Goal: Information Seeking & Learning: Learn about a topic

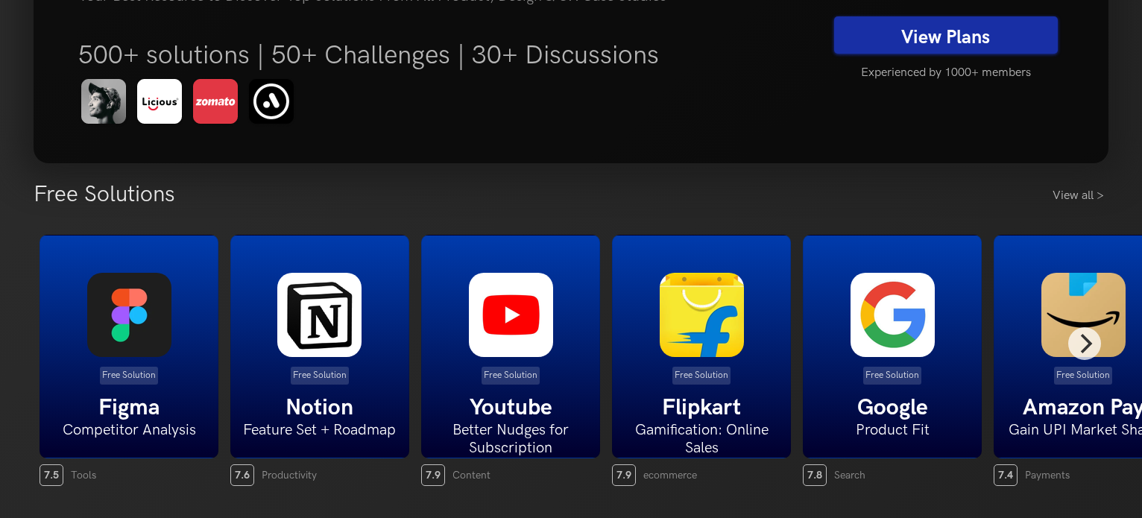
scroll to position [198, 0]
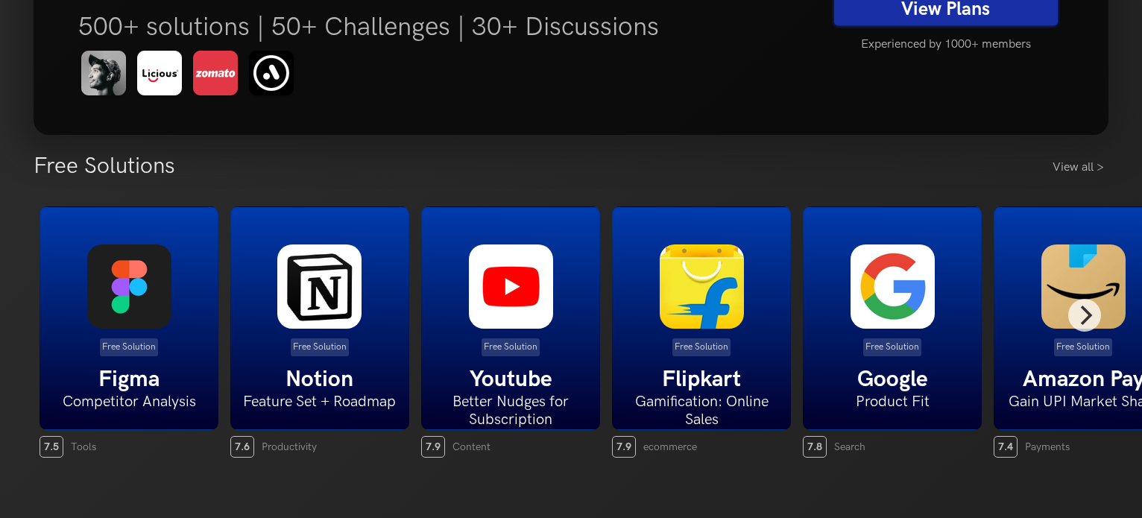
click at [143, 364] on div "Free Solution Figma Competitor Analysis" at bounding box center [129, 318] width 179 height 224
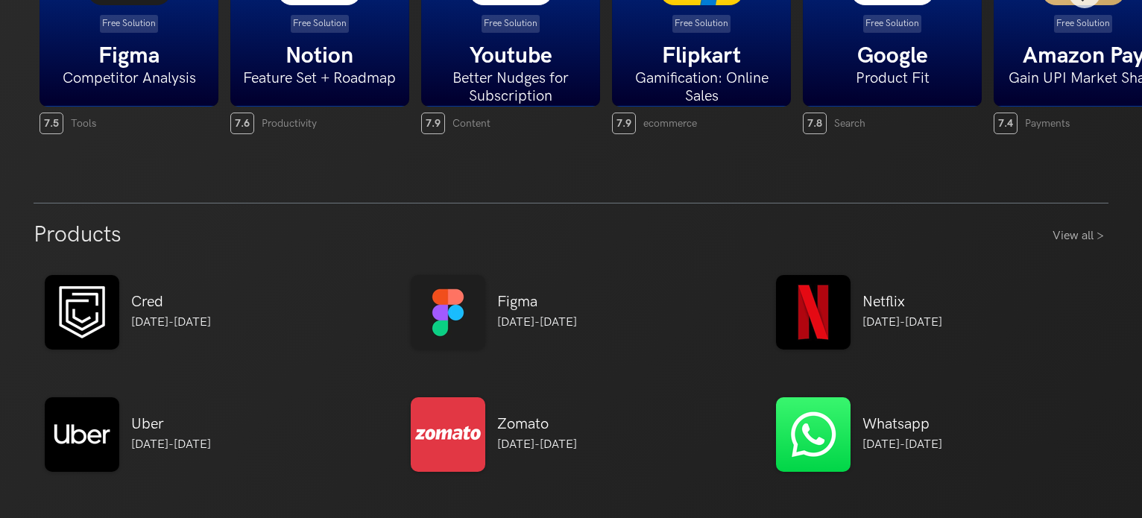
scroll to position [596, 0]
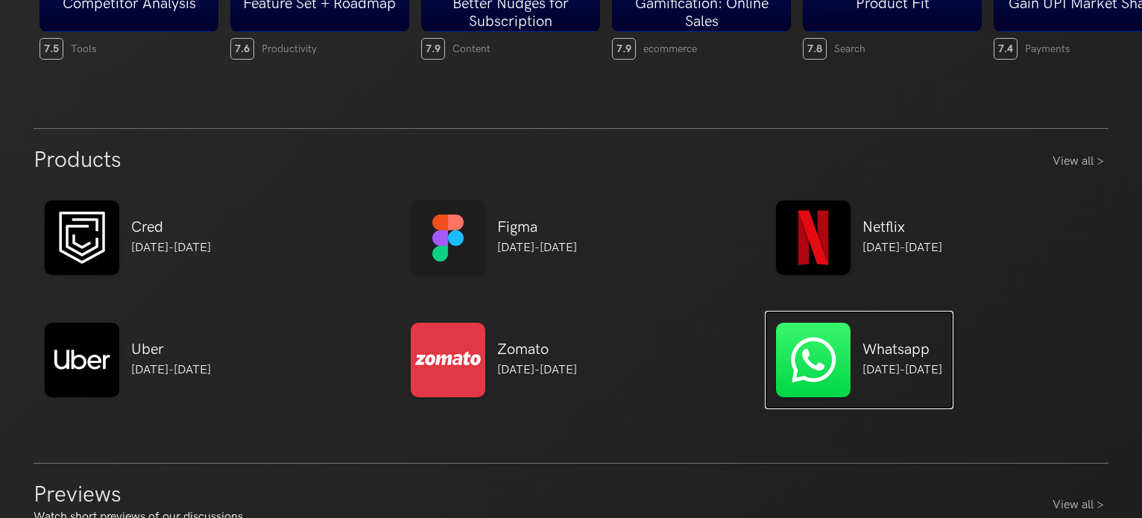
click at [832, 381] on img at bounding box center [813, 360] width 75 height 75
click at [812, 361] on img at bounding box center [813, 360] width 75 height 75
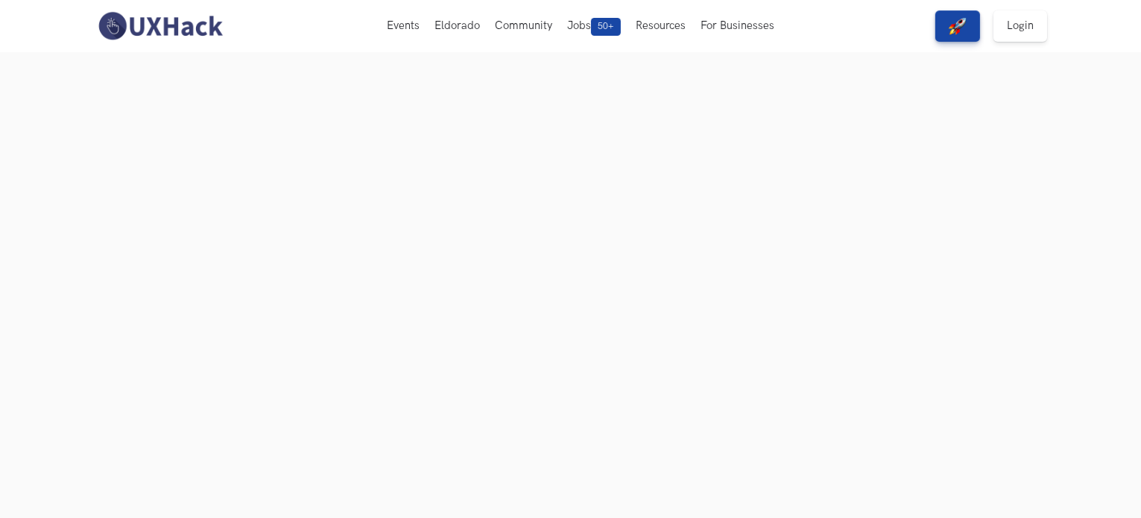
scroll to position [99, 0]
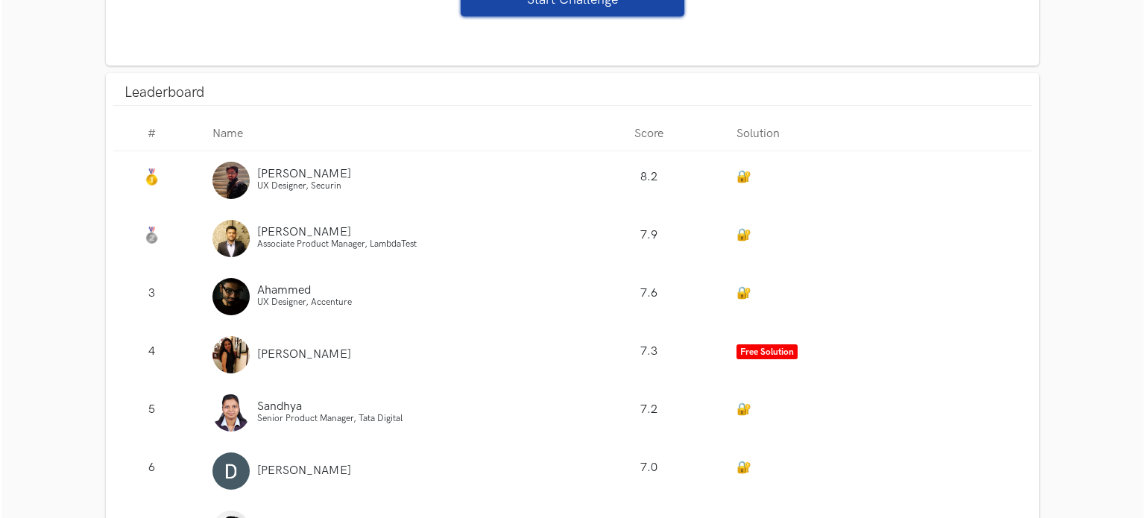
scroll to position [1391, 0]
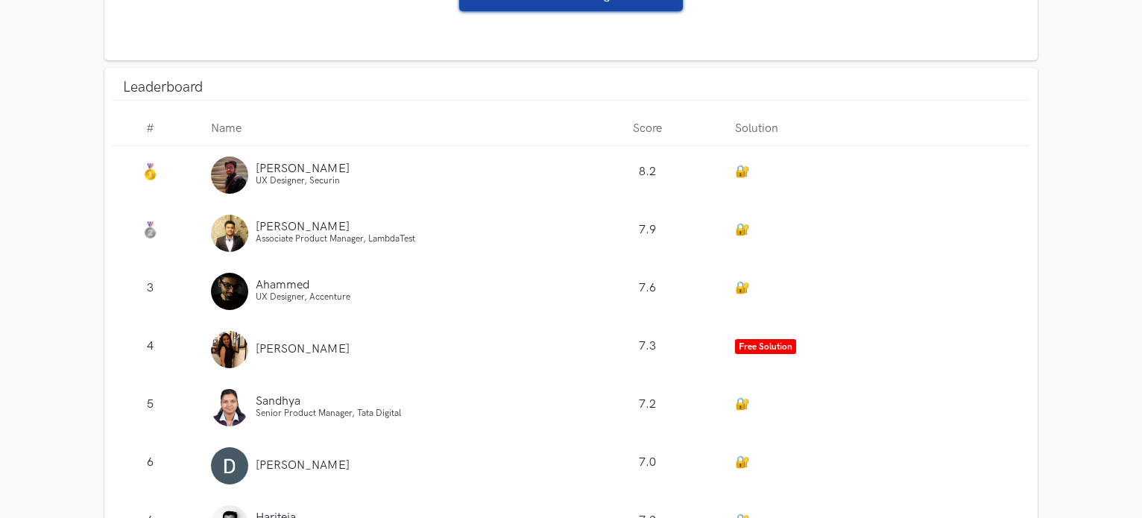
click at [756, 342] on link "Free Solution" at bounding box center [765, 346] width 61 height 15
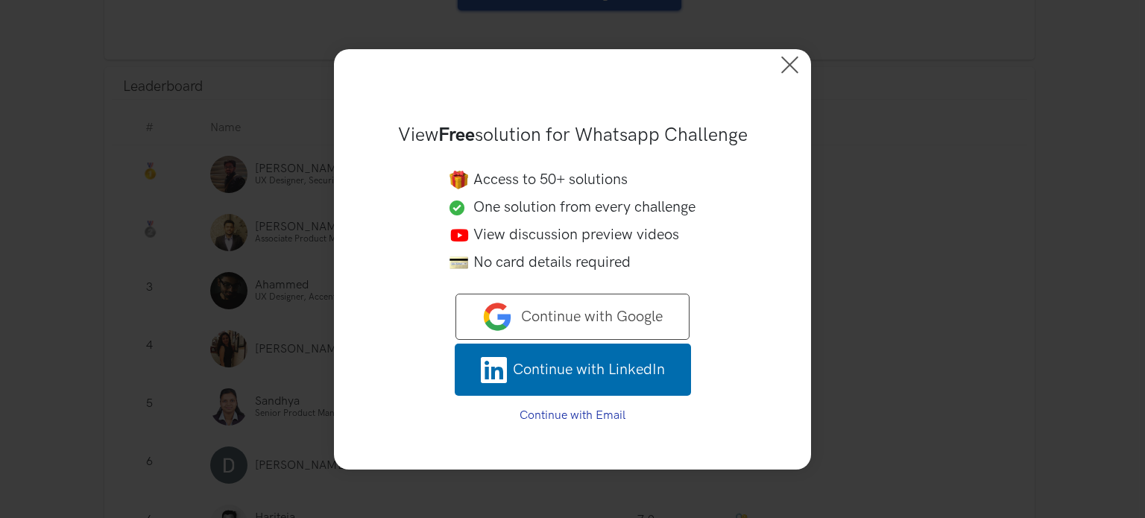
click at [587, 315] on span "Continue with Google" at bounding box center [592, 317] width 142 height 22
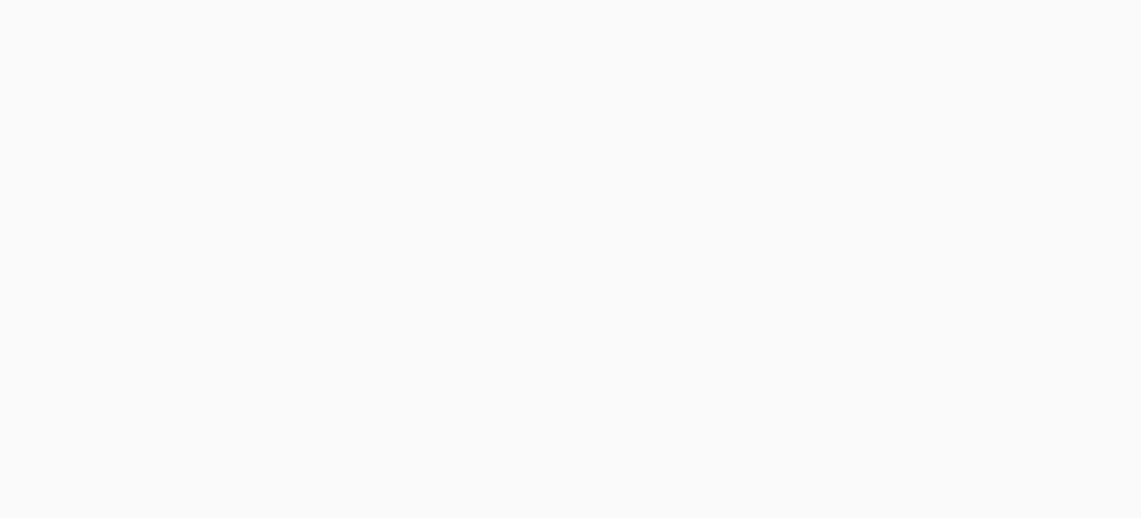
scroll to position [164, 0]
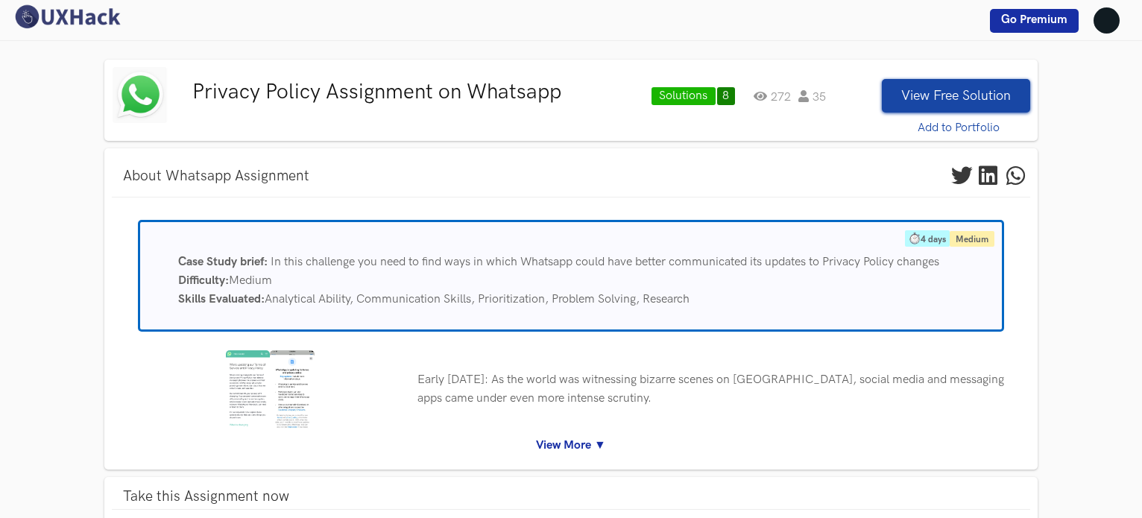
click at [251, 400] on img at bounding box center [248, 389] width 44 height 78
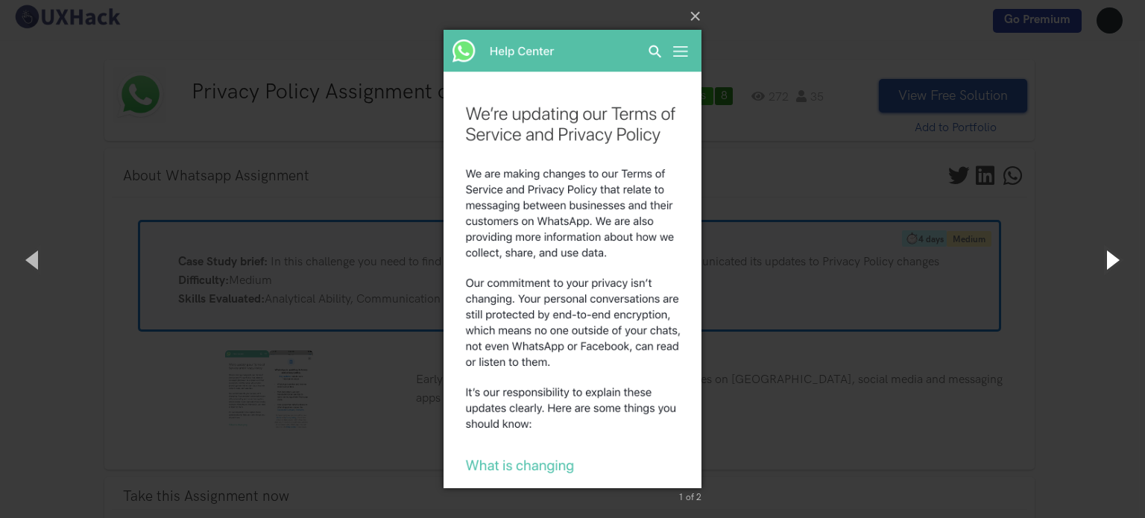
click at [1112, 262] on button "button" at bounding box center [1111, 259] width 67 height 82
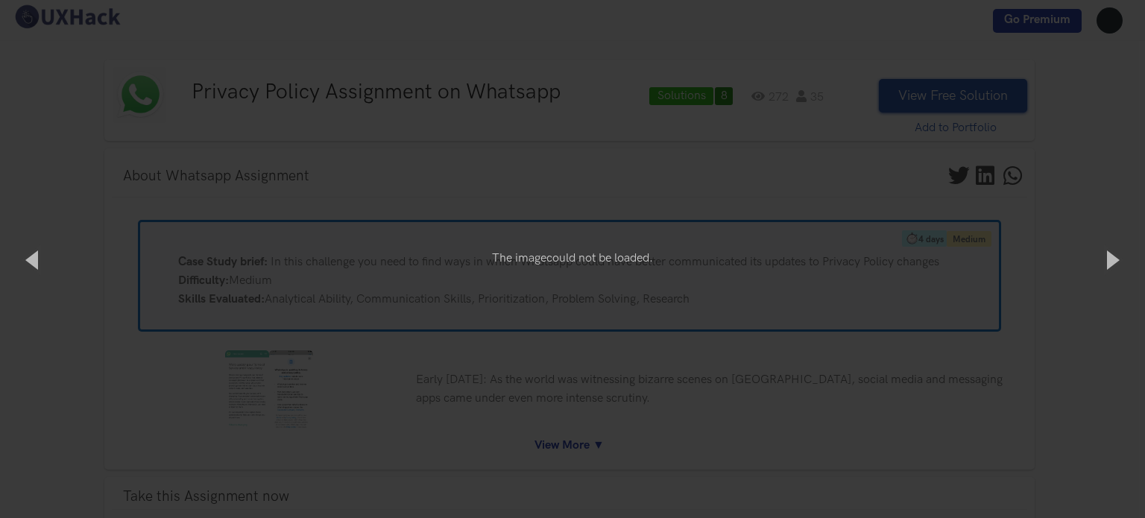
click at [853, 230] on div "× 2 of 2 The image could not be loaded." at bounding box center [572, 259] width 1145 height 518
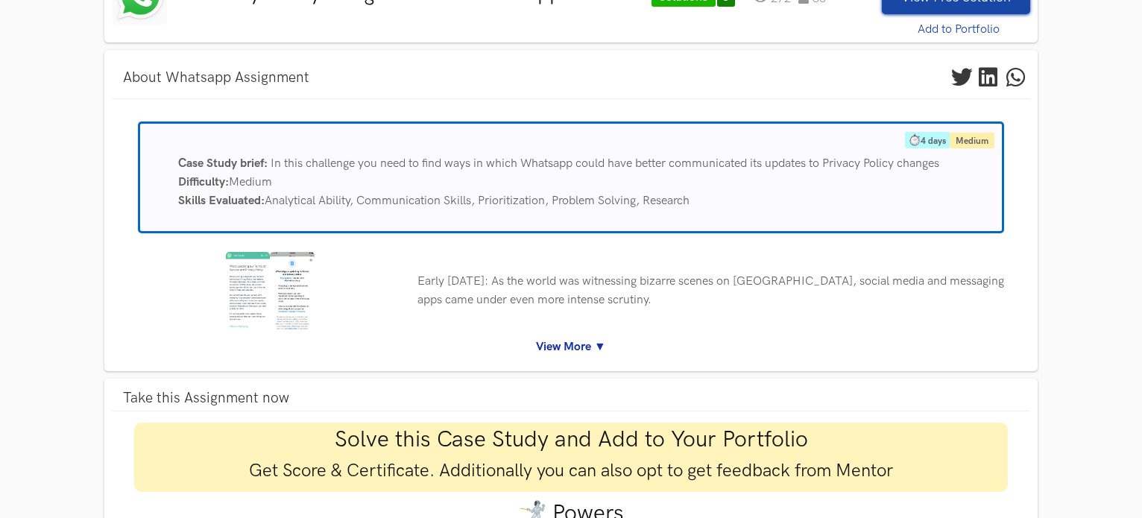
scroll to position [99, 0]
click at [546, 342] on link "View More ▼" at bounding box center [571, 346] width 896 height 19
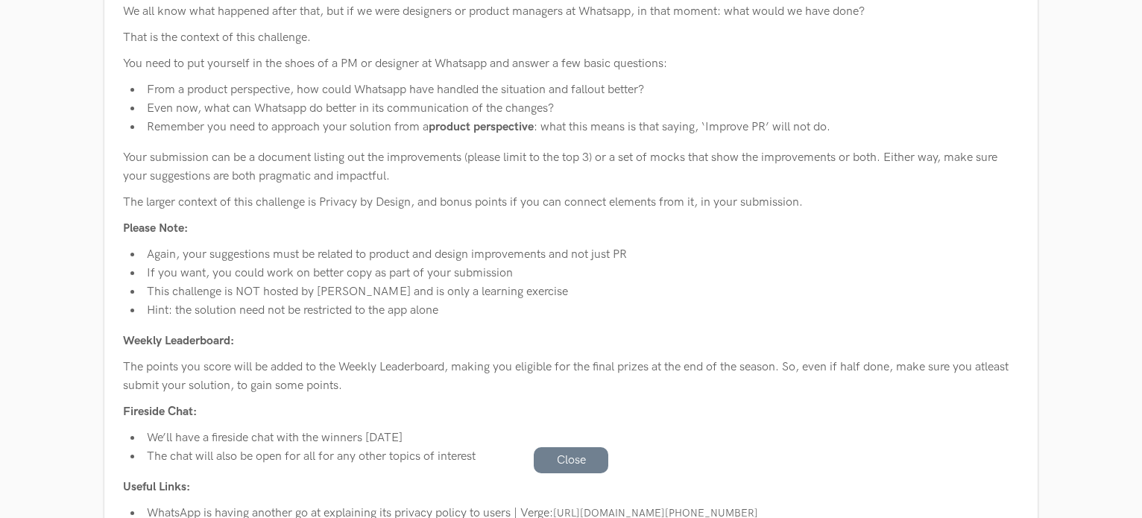
scroll to position [695, 0]
